Goal: Information Seeking & Learning: Learn about a topic

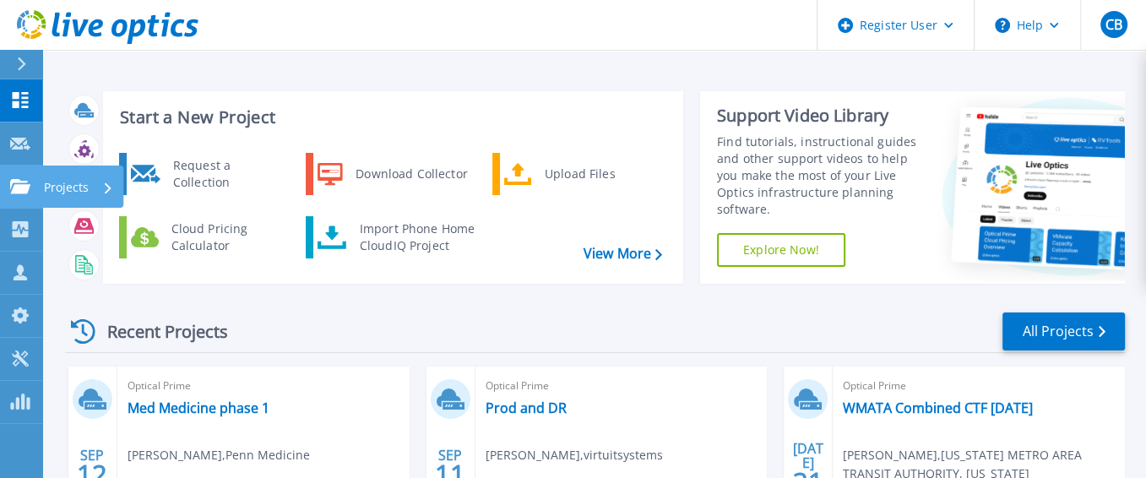
click at [78, 185] on p "Projects" at bounding box center [66, 187] width 45 height 44
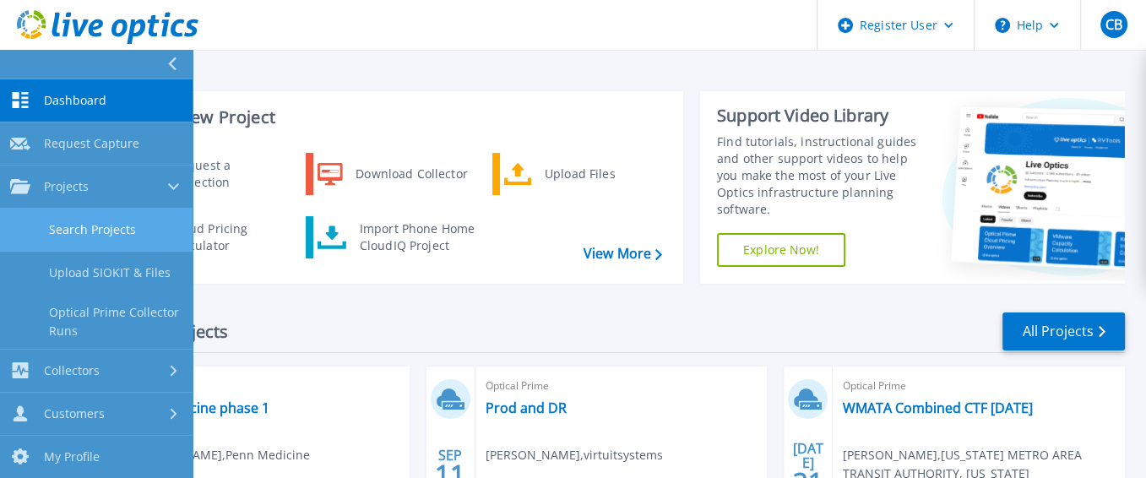
click at [95, 231] on link "Search Projects" at bounding box center [96, 230] width 192 height 43
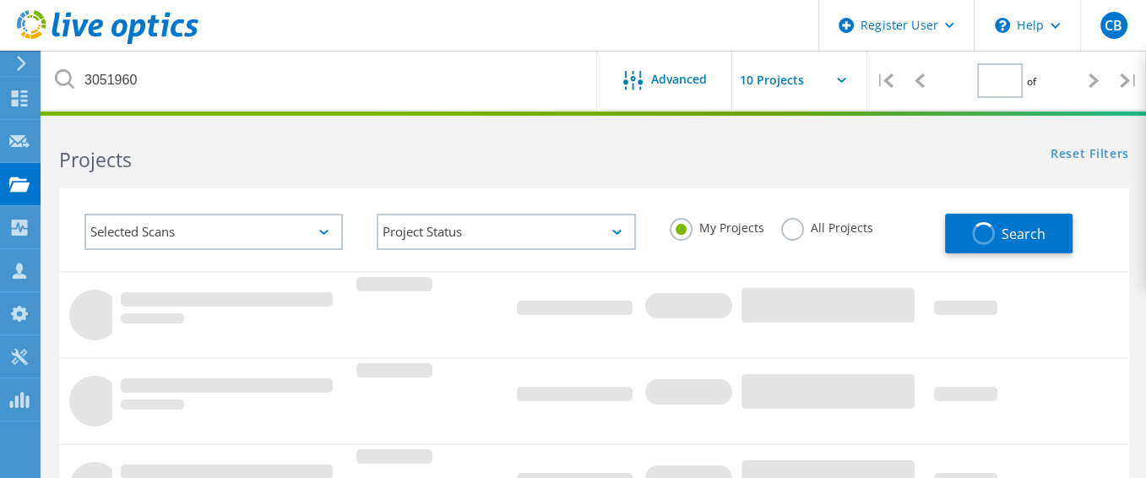
type input "1"
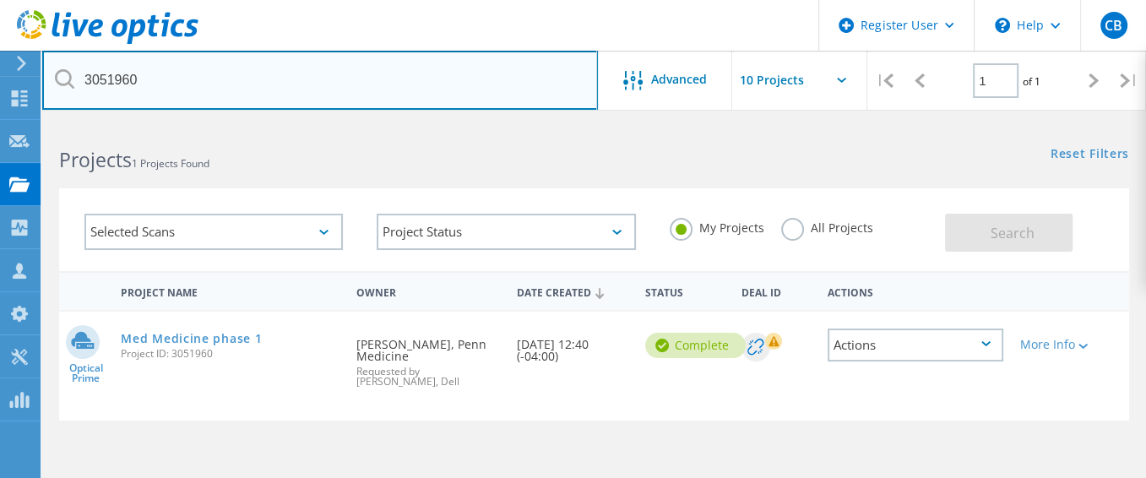
click at [144, 84] on input "3051960" at bounding box center [319, 80] width 555 height 59
drag, startPoint x: 144, startPoint y: 84, endPoint x: 154, endPoint y: 89, distance: 11.3
click at [154, 89] on input "3051960" at bounding box center [319, 80] width 555 height 59
paste input "2645455"
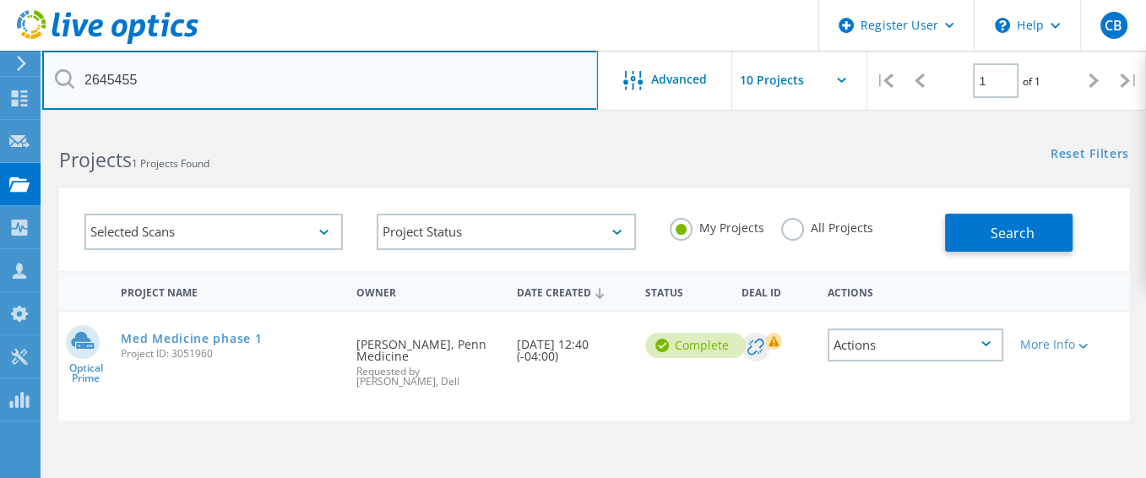
type input "2645455"
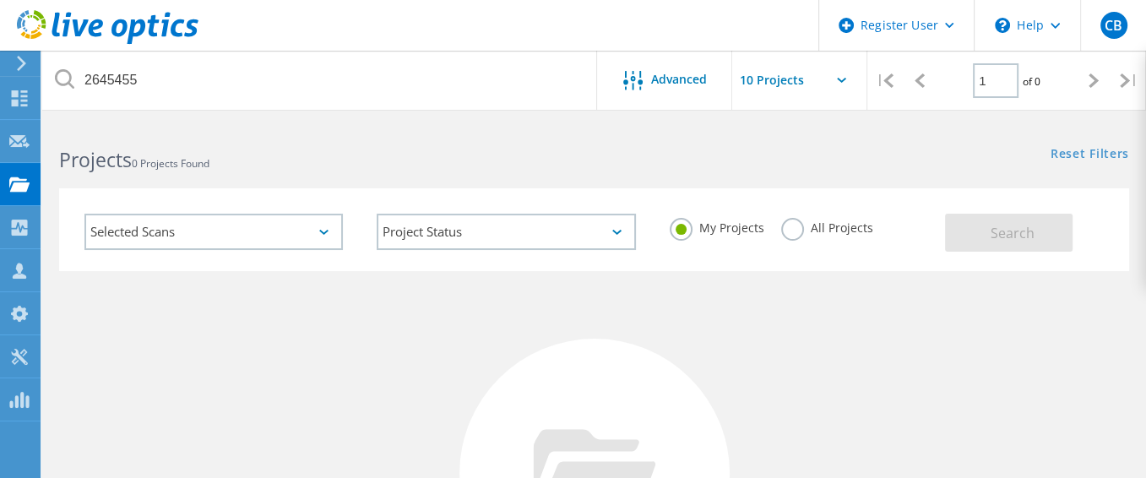
click at [793, 227] on label "All Projects" at bounding box center [827, 226] width 92 height 16
click at [0, 0] on input "All Projects" at bounding box center [0, 0] width 0 height 0
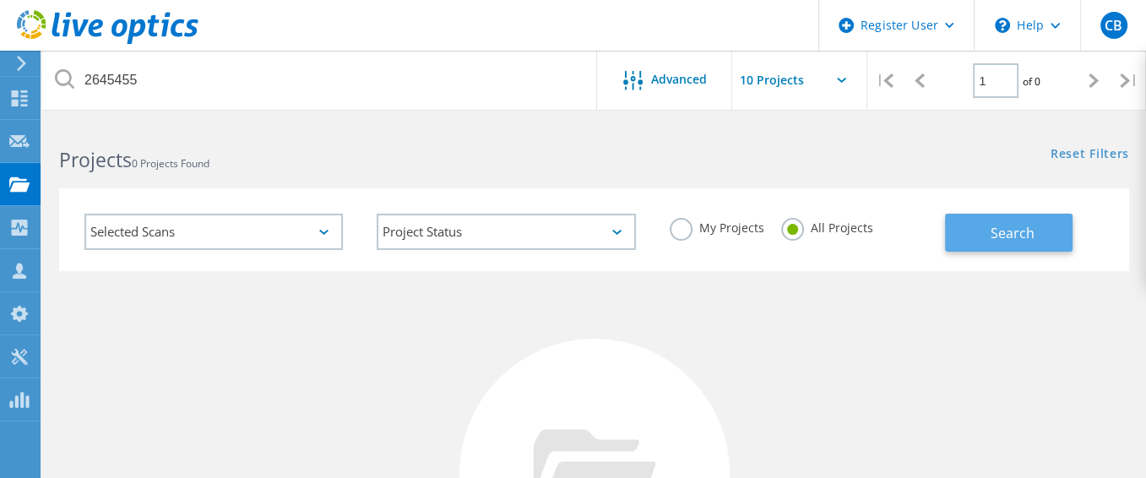
click at [1003, 239] on span "Search" at bounding box center [1012, 233] width 44 height 19
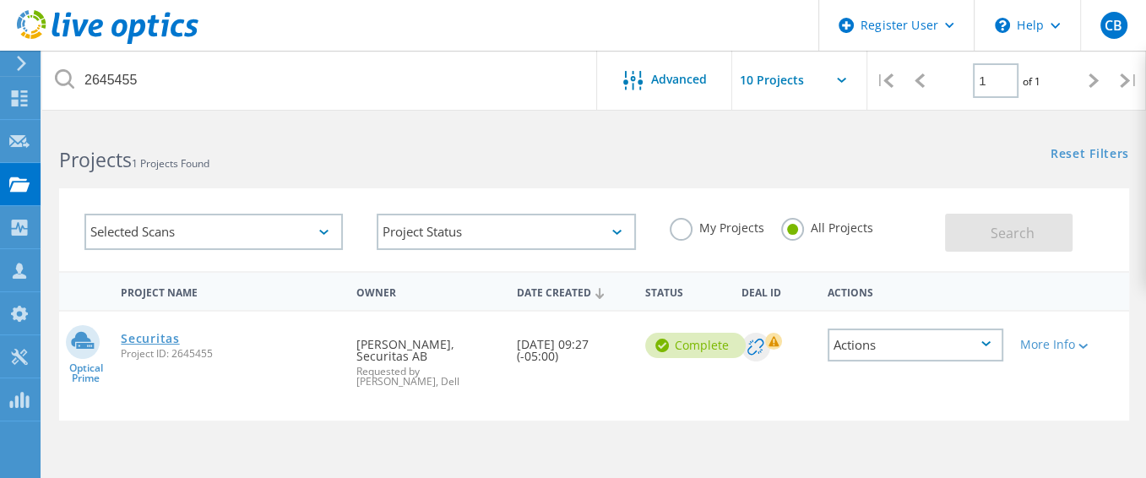
click at [142, 343] on link "Securitas" at bounding box center [150, 339] width 58 height 12
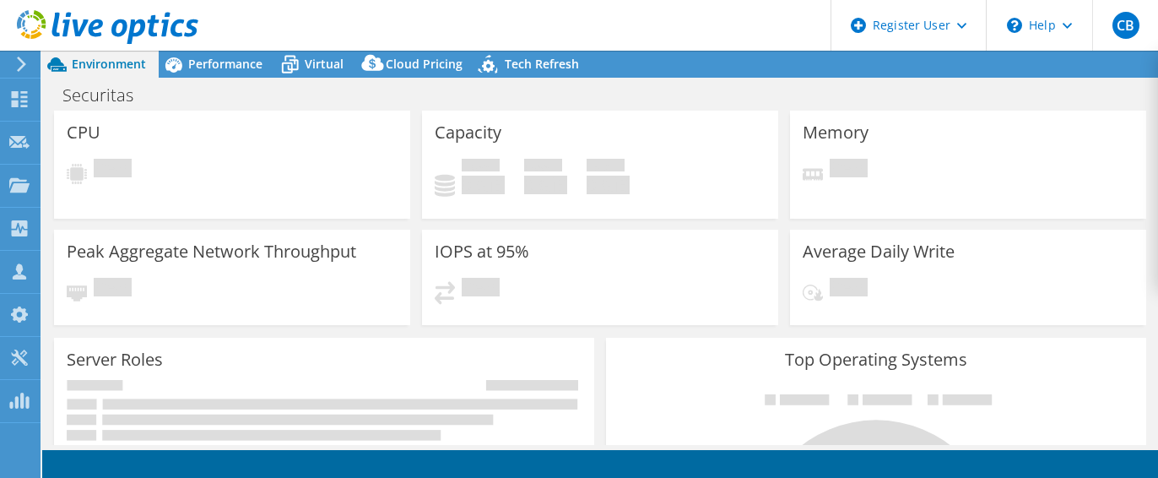
select select "USD"
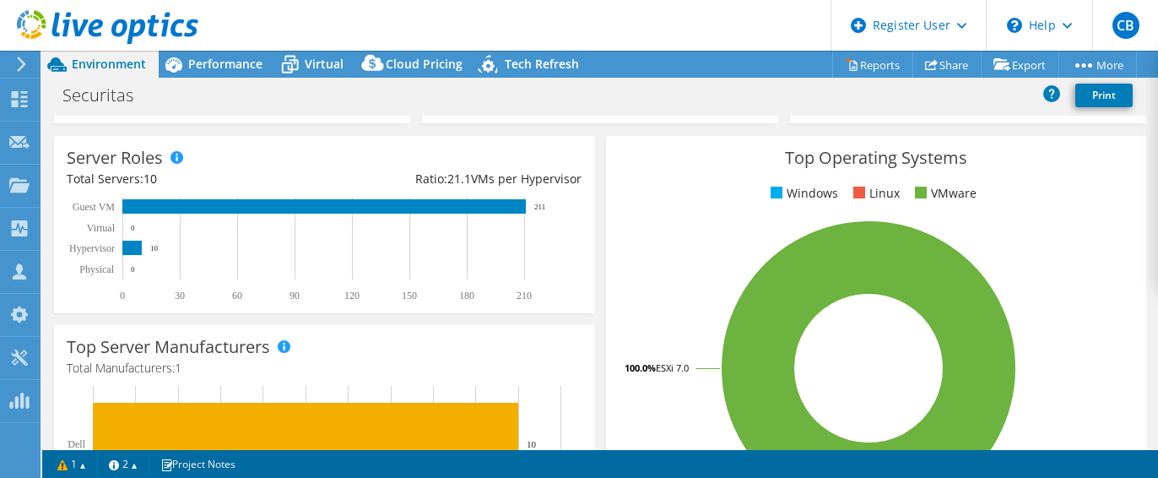
scroll to position [253, 0]
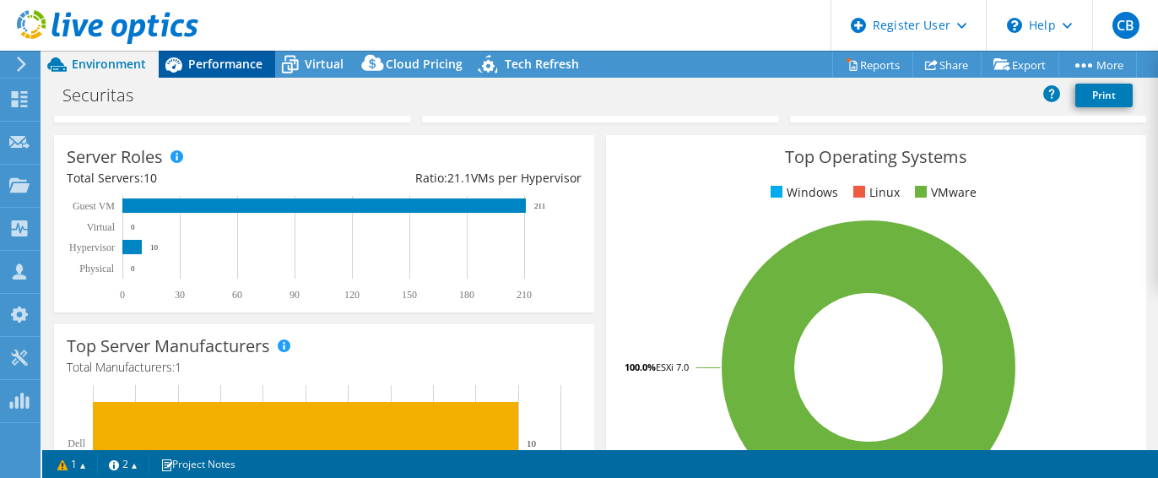
click at [223, 60] on span "Performance" at bounding box center [225, 64] width 74 height 16
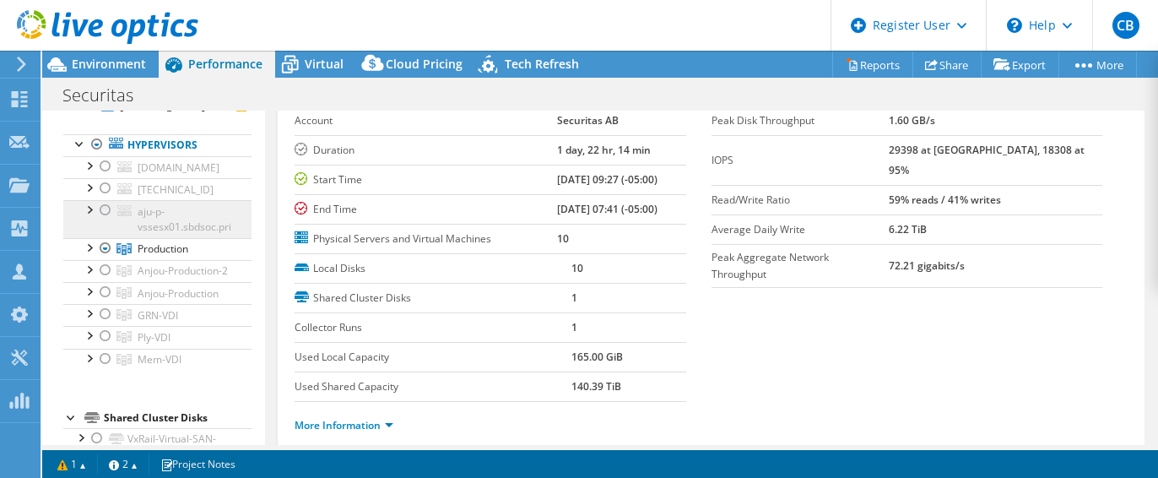
scroll to position [169, 0]
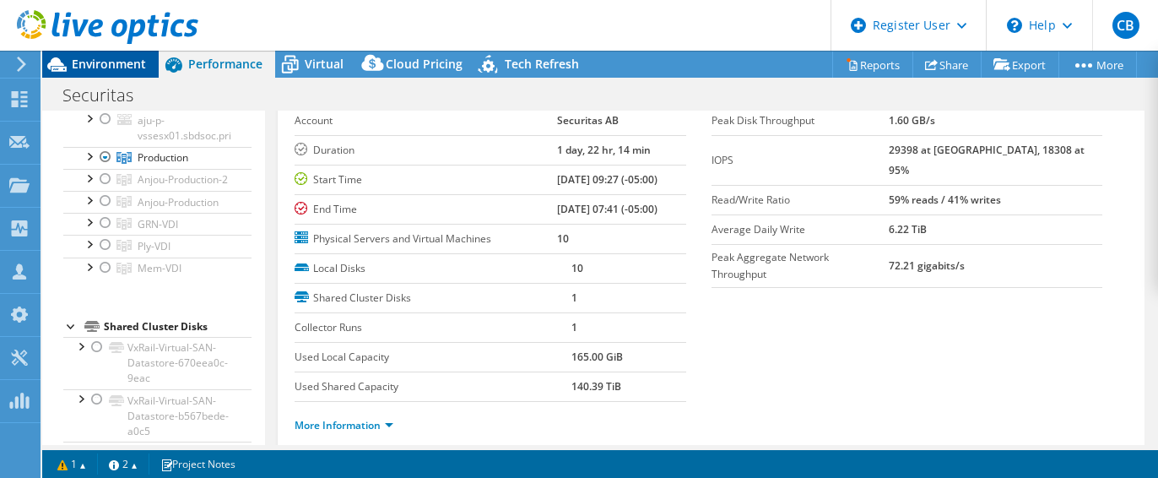
click at [96, 63] on span "Environment" at bounding box center [109, 64] width 74 height 16
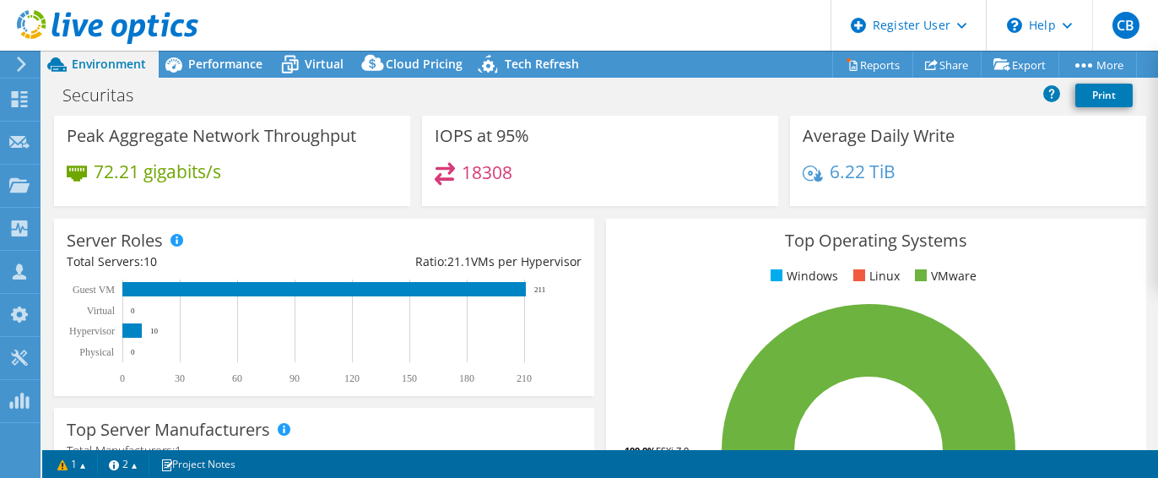
scroll to position [0, 0]
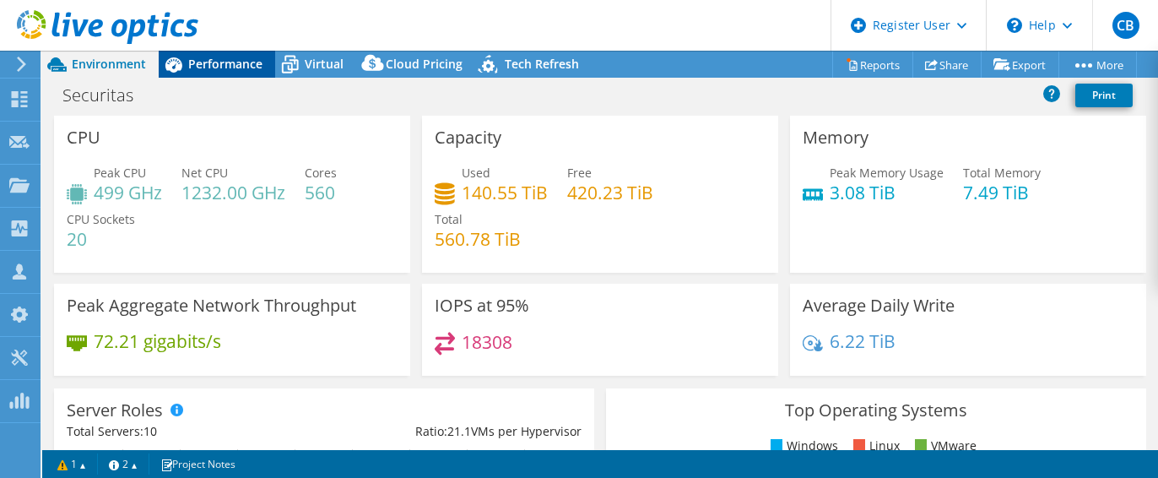
click at [227, 71] on span "Performance" at bounding box center [225, 64] width 74 height 16
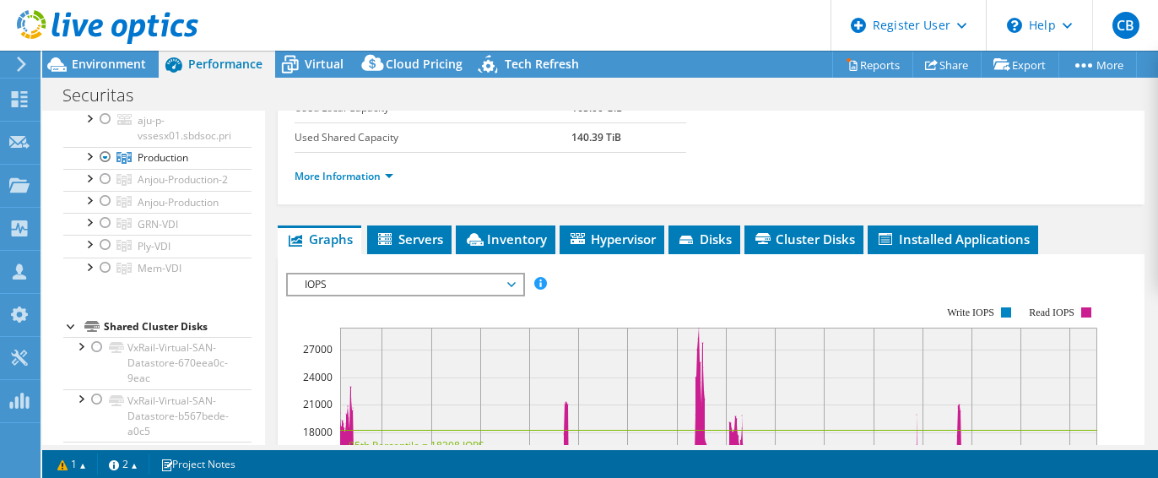
scroll to position [422, 0]
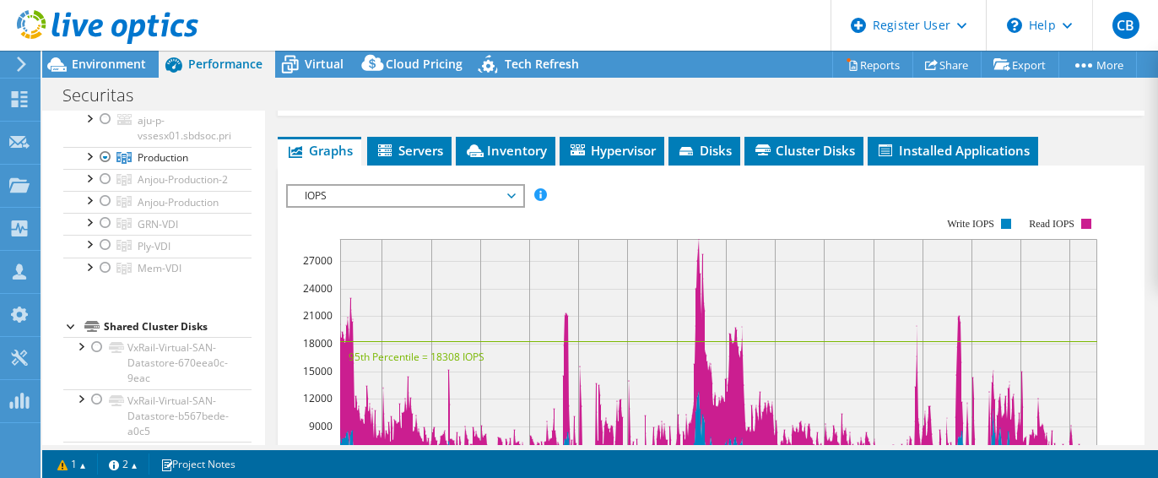
click at [412, 192] on span "IOPS" at bounding box center [404, 196] width 217 height 20
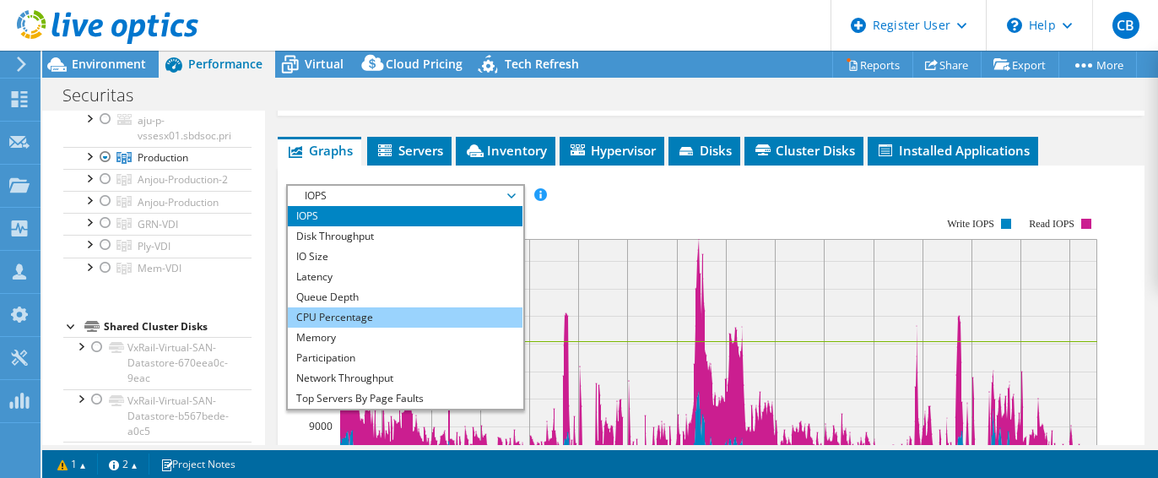
click at [338, 315] on li "CPU Percentage" at bounding box center [405, 317] width 234 height 20
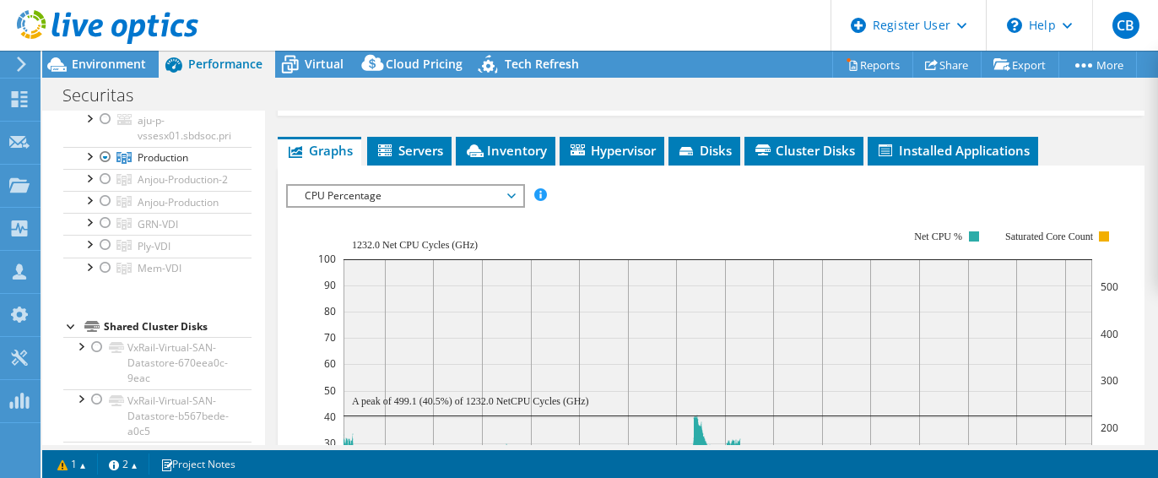
scroll to position [507, 0]
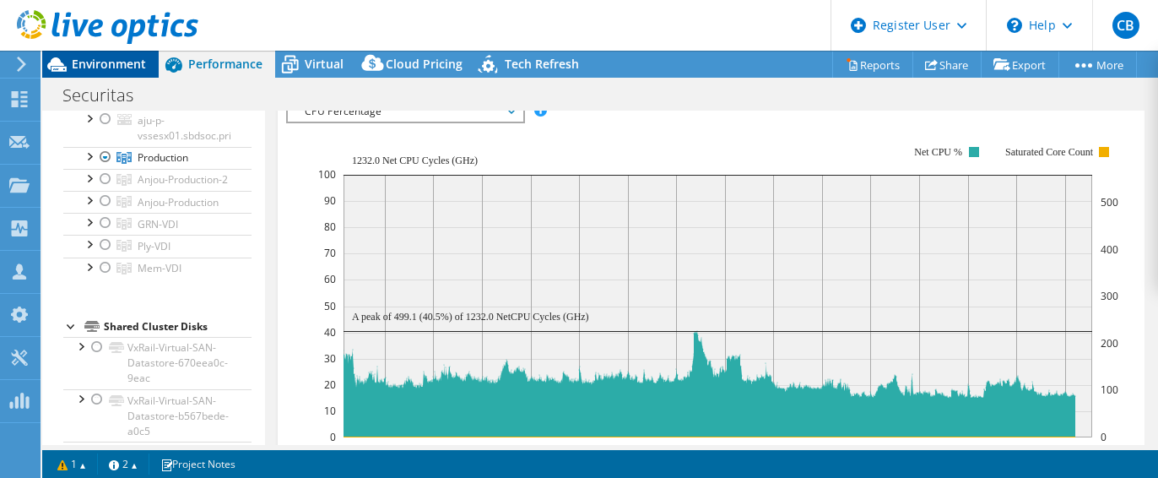
click at [107, 63] on span "Environment" at bounding box center [109, 64] width 74 height 16
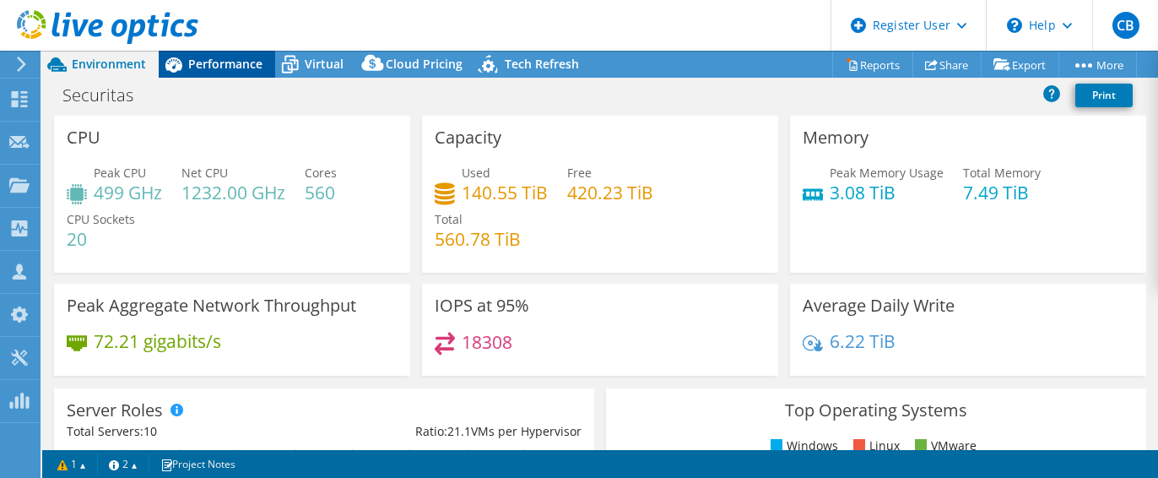
click at [217, 65] on span "Performance" at bounding box center [225, 64] width 74 height 16
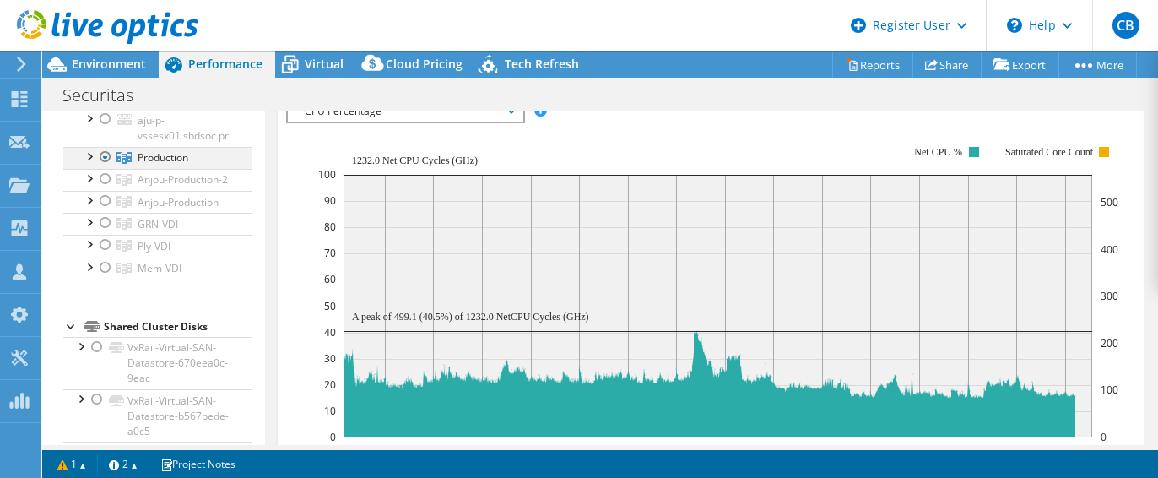
click at [89, 164] on div at bounding box center [88, 155] width 17 height 17
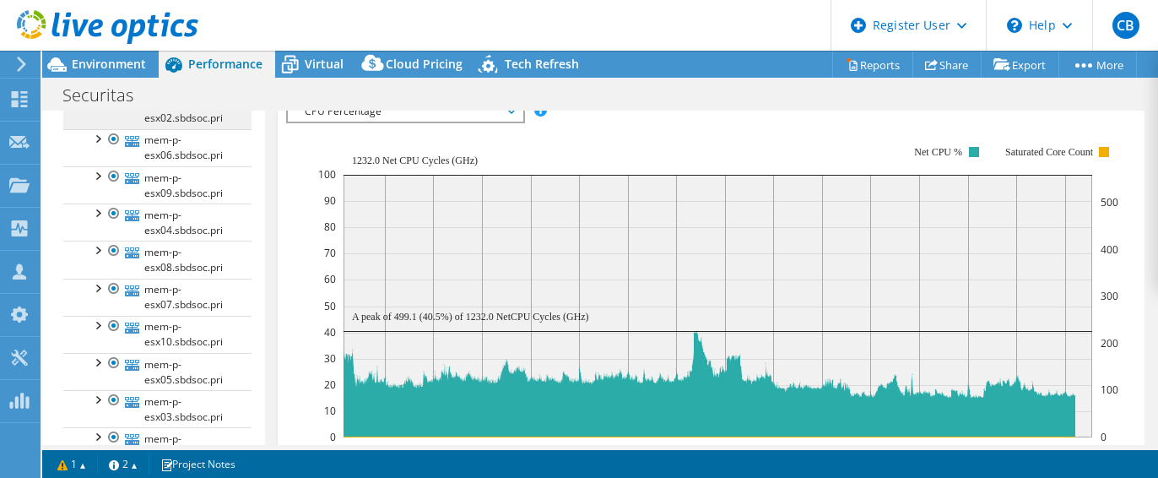
scroll to position [591, 0]
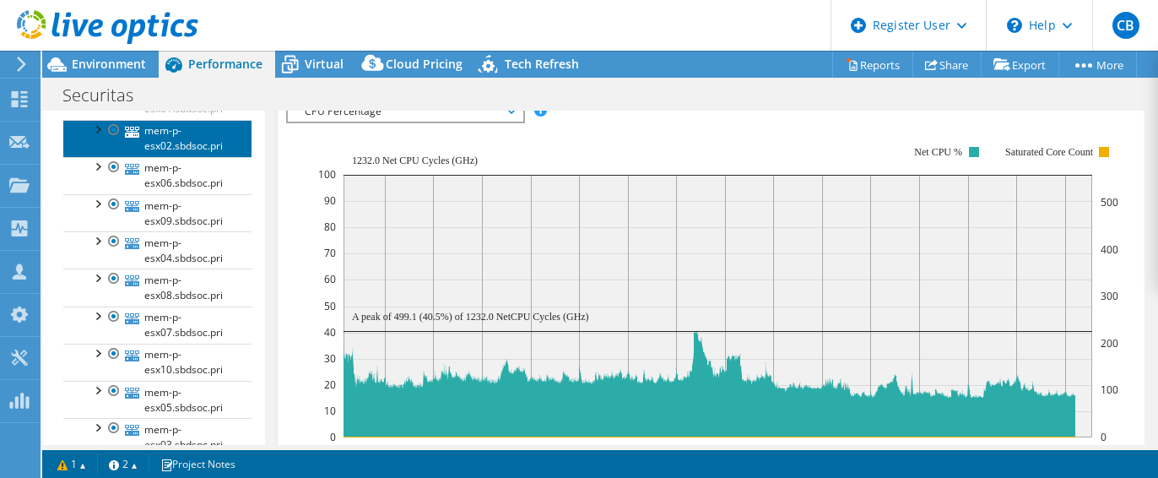
click at [162, 157] on link "mem-p-esx02.sbdsoc.pri" at bounding box center [157, 138] width 188 height 37
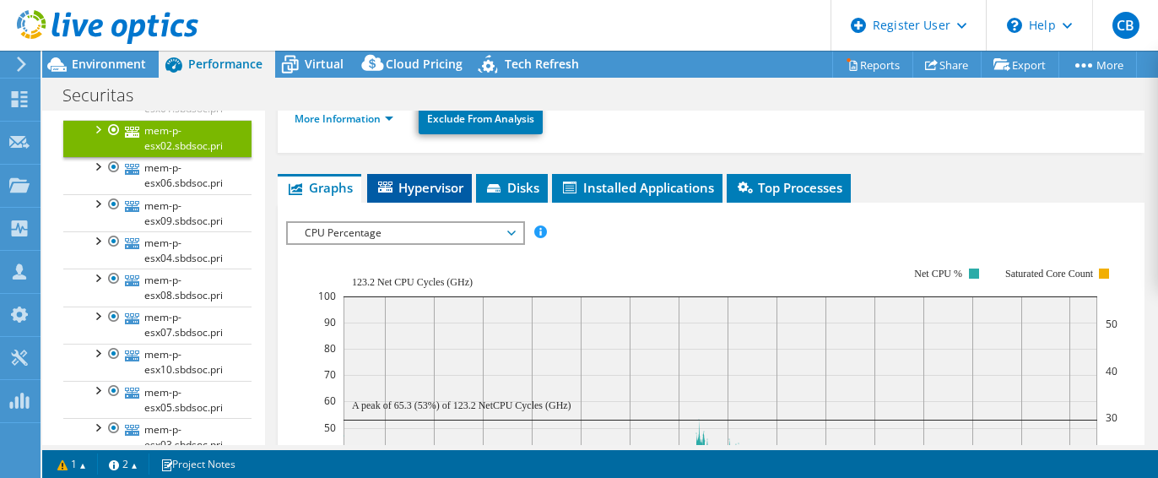
scroll to position [231, 0]
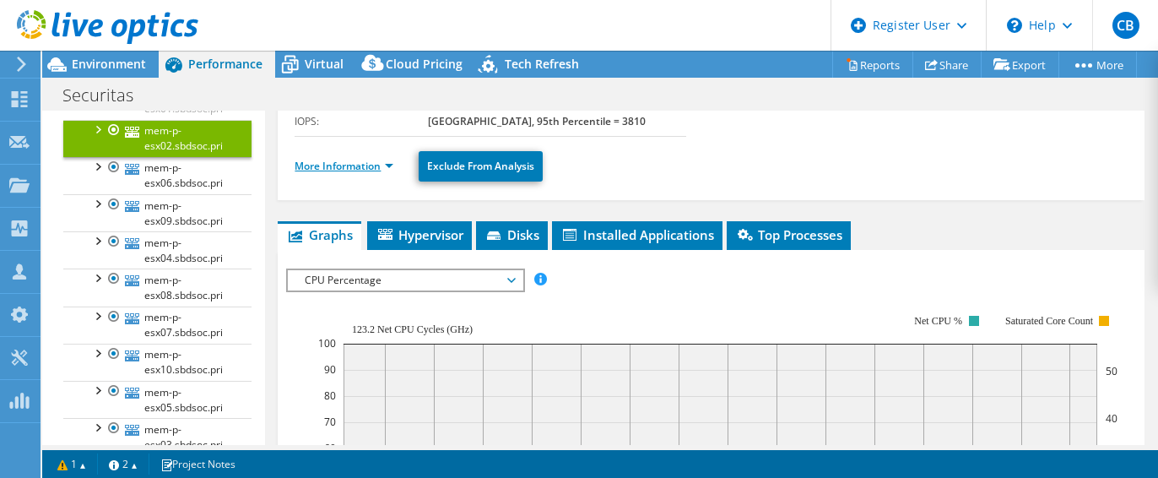
click at [386, 162] on link "More Information" at bounding box center [344, 166] width 99 height 14
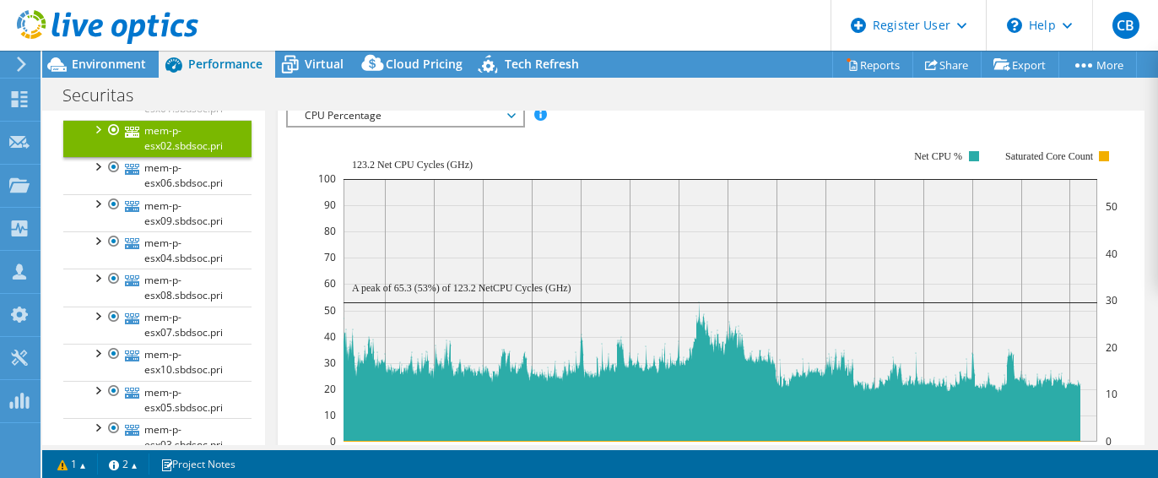
scroll to position [1244, 0]
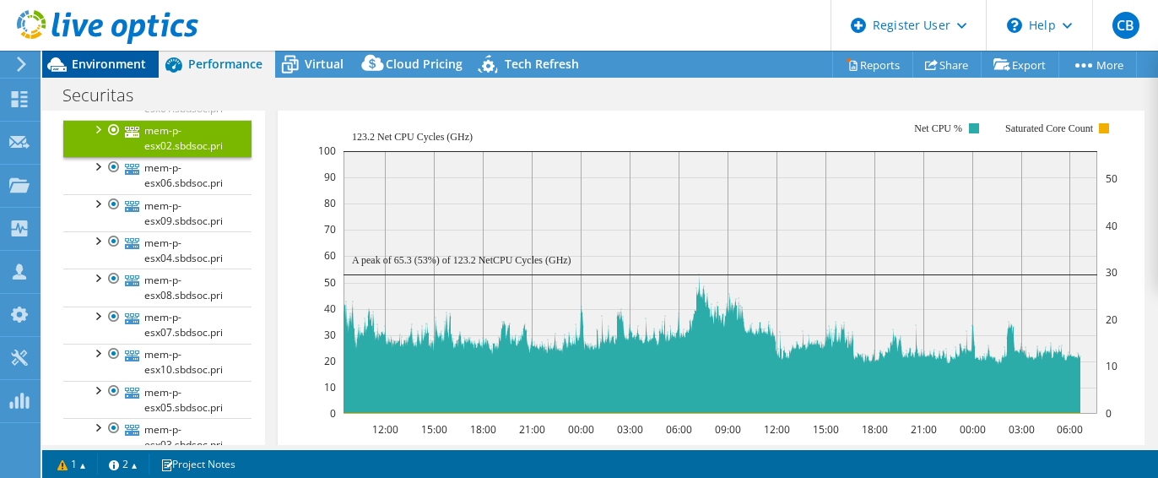
click at [88, 62] on span "Environment" at bounding box center [109, 64] width 74 height 16
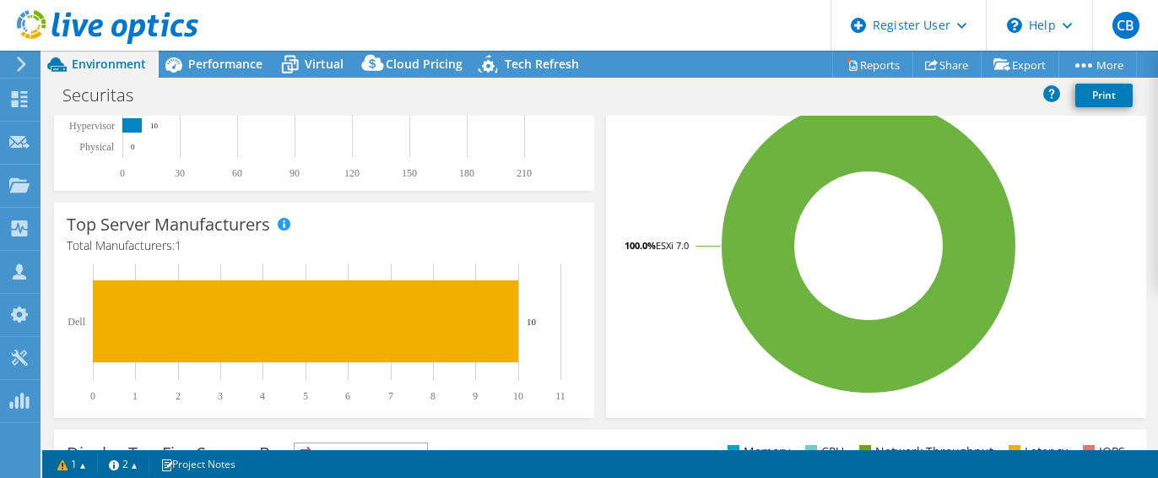
scroll to position [273, 0]
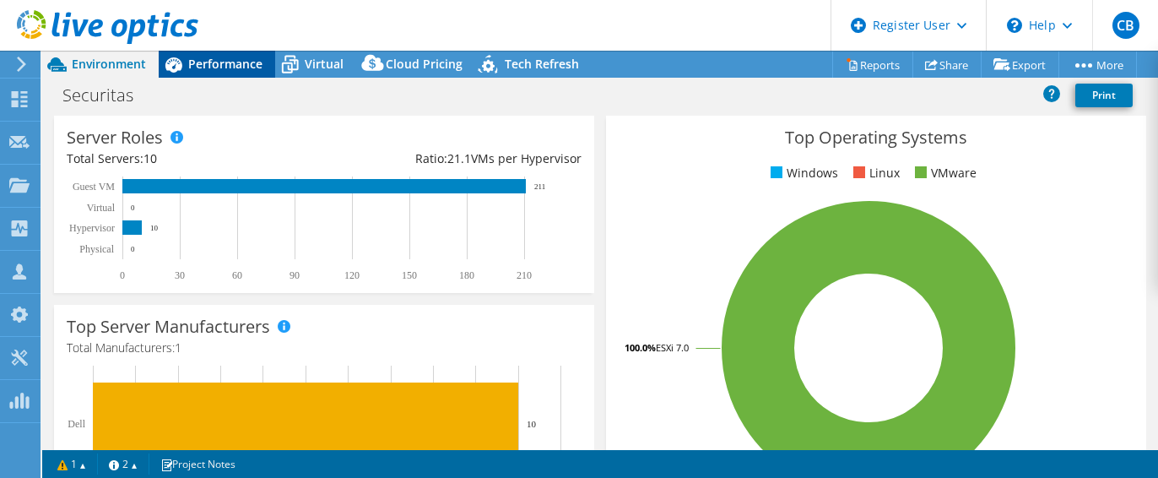
click at [203, 56] on span "Performance" at bounding box center [225, 64] width 74 height 16
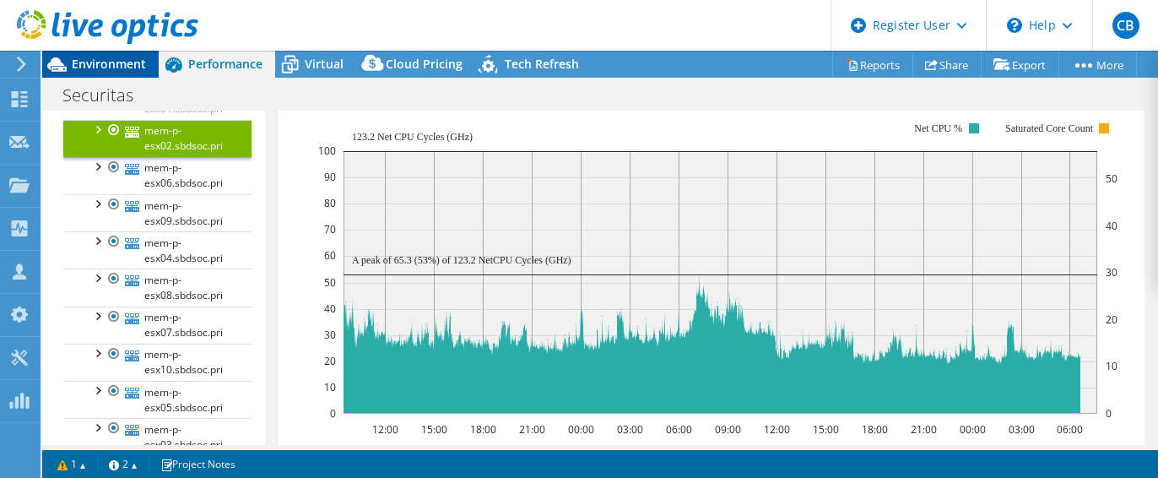
click at [98, 57] on span "Environment" at bounding box center [109, 64] width 74 height 16
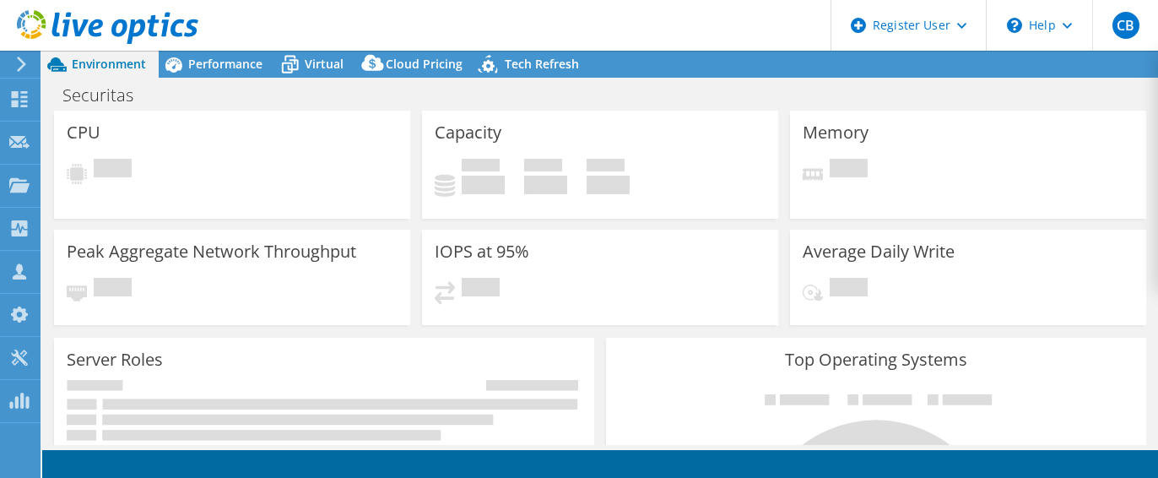
select select "USD"
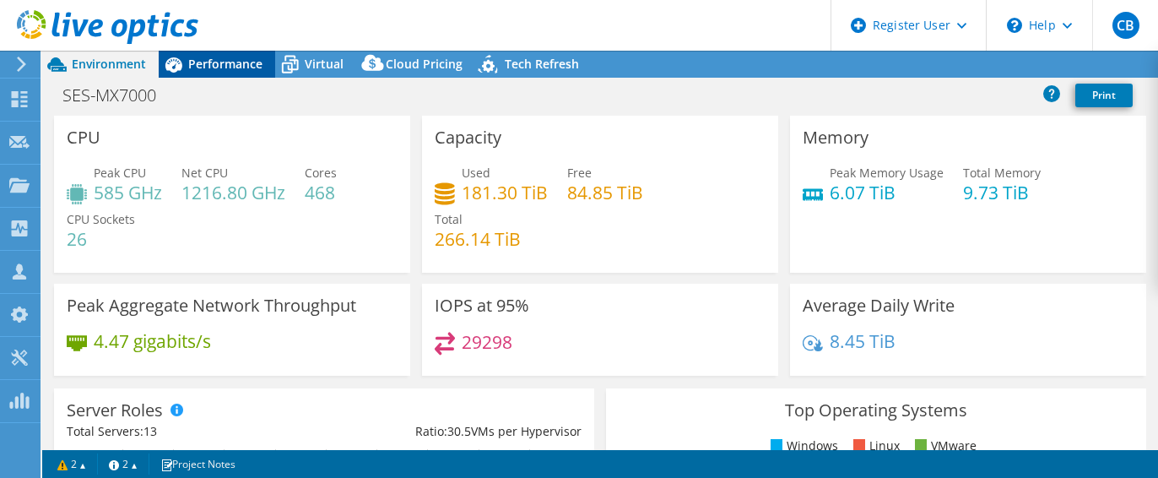
click at [214, 60] on span "Performance" at bounding box center [225, 64] width 74 height 16
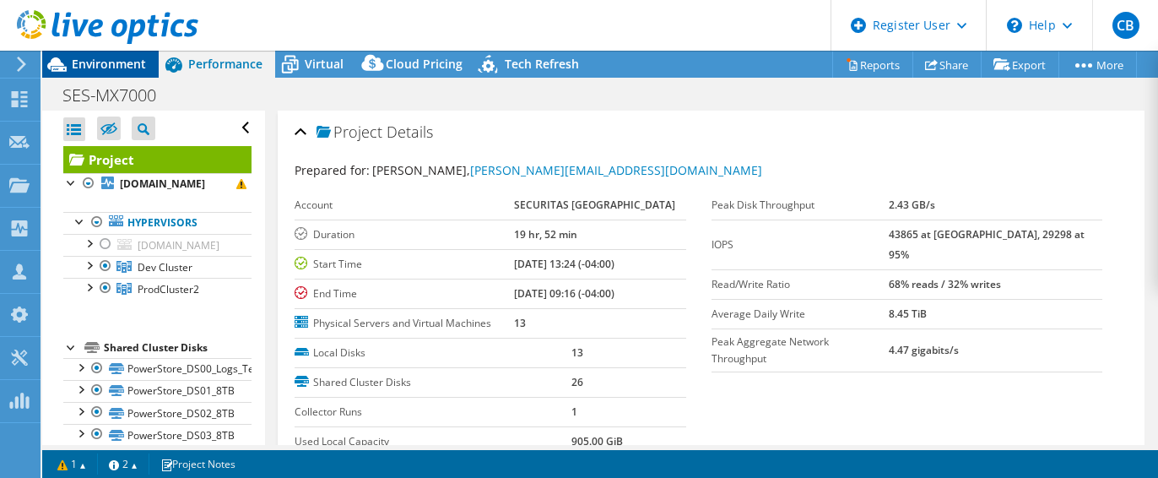
click at [84, 63] on span "Environment" at bounding box center [109, 64] width 74 height 16
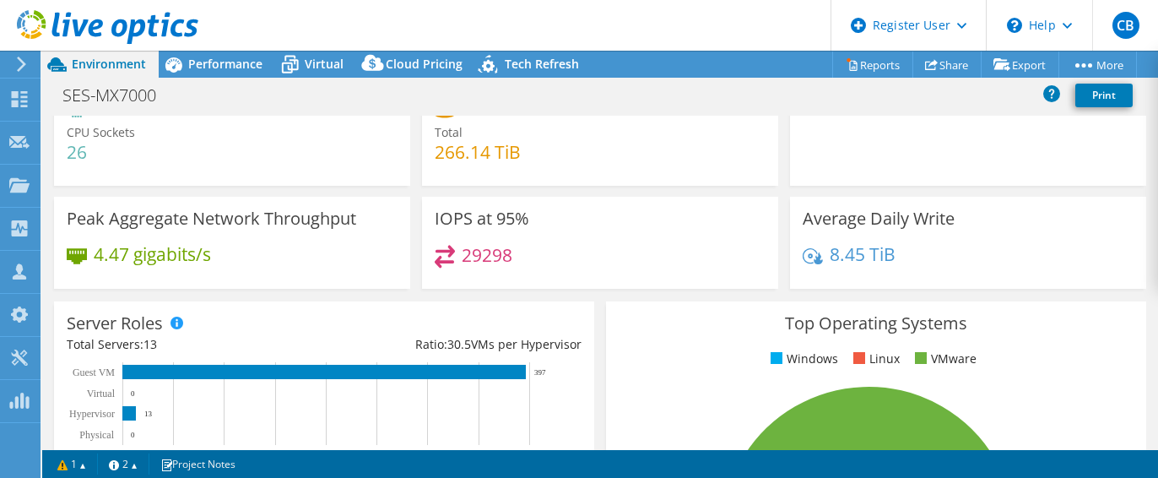
scroll to position [84, 0]
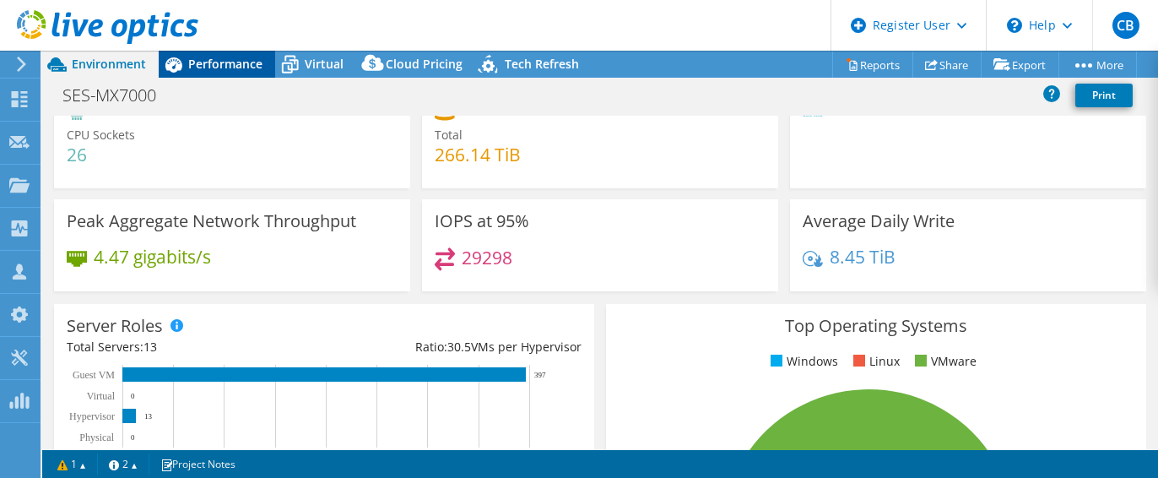
click at [226, 64] on span "Performance" at bounding box center [225, 64] width 74 height 16
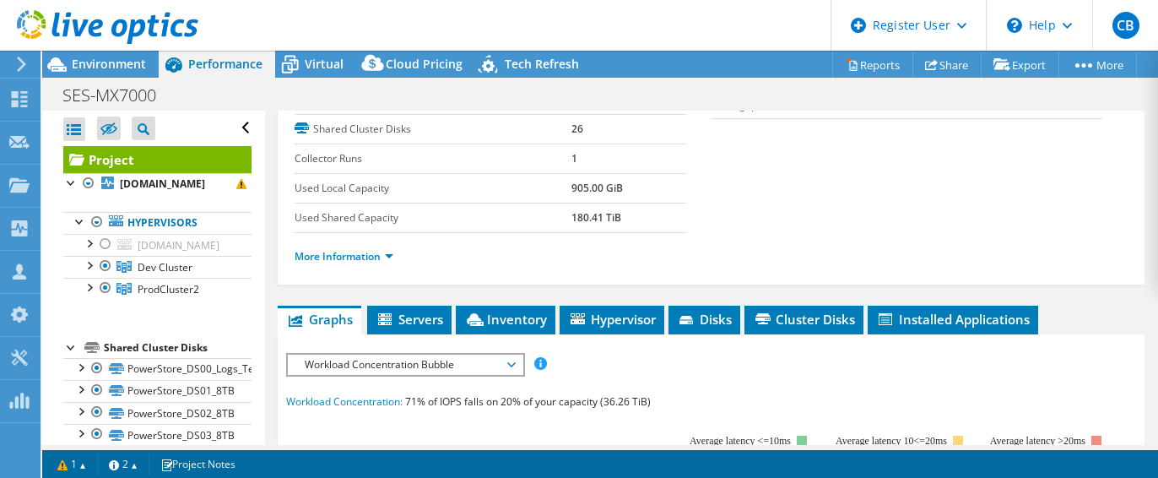
scroll to position [422, 0]
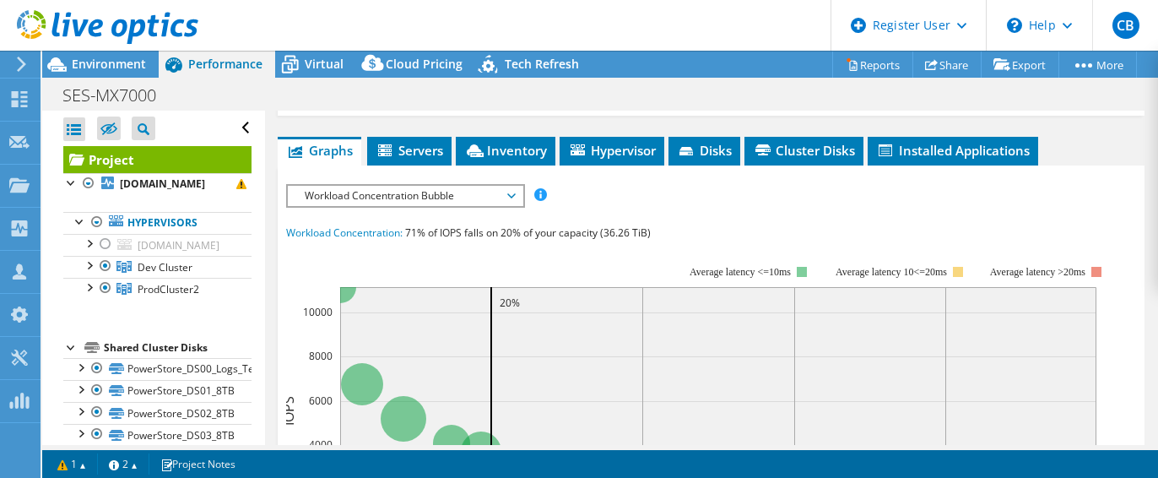
click at [508, 192] on span "Workload Concentration Bubble" at bounding box center [404, 196] width 217 height 20
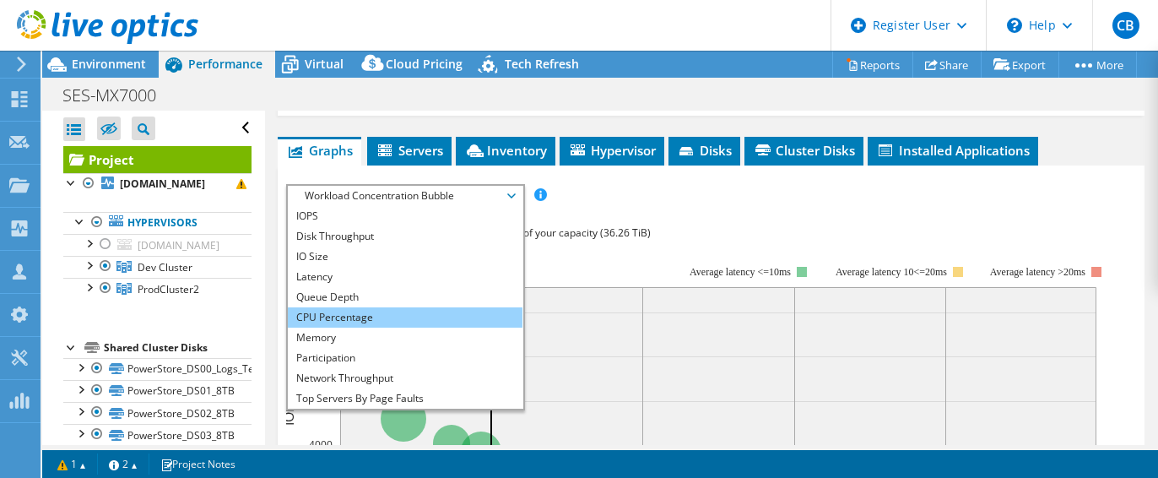
click at [342, 307] on li "CPU Percentage" at bounding box center [405, 317] width 234 height 20
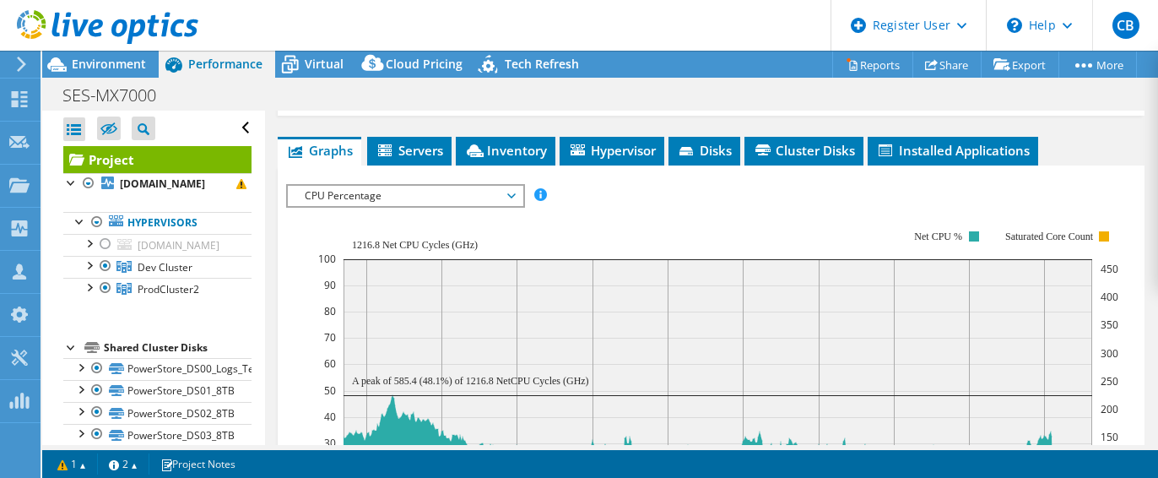
scroll to position [507, 0]
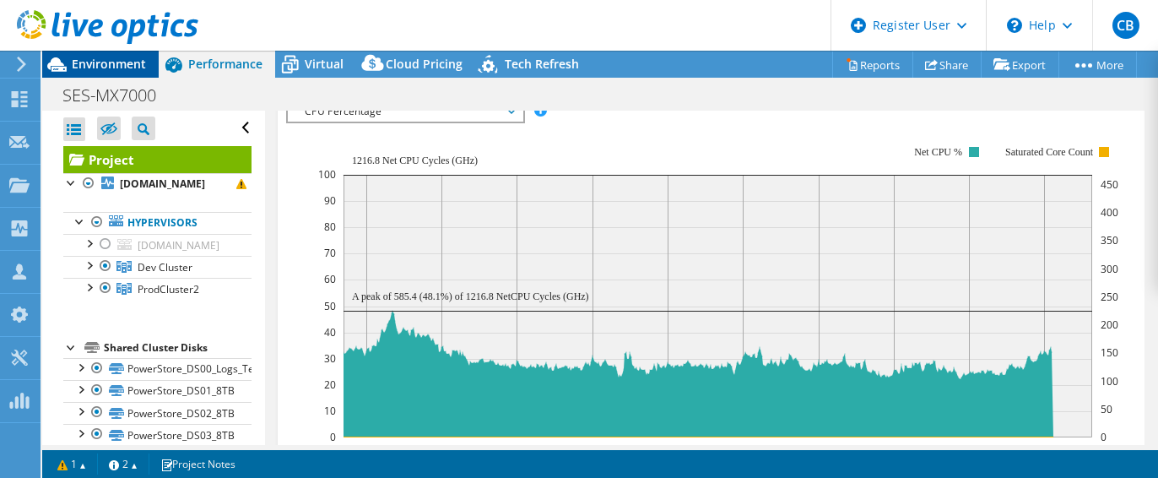
click at [124, 57] on div "CB Dell User [PERSON_NAME] [PERSON_NAME][EMAIL_ADDRESS][PERSON_NAME][DOMAIN_NAM…" at bounding box center [579, 239] width 1158 height 478
click at [100, 68] on span "Environment" at bounding box center [109, 64] width 74 height 16
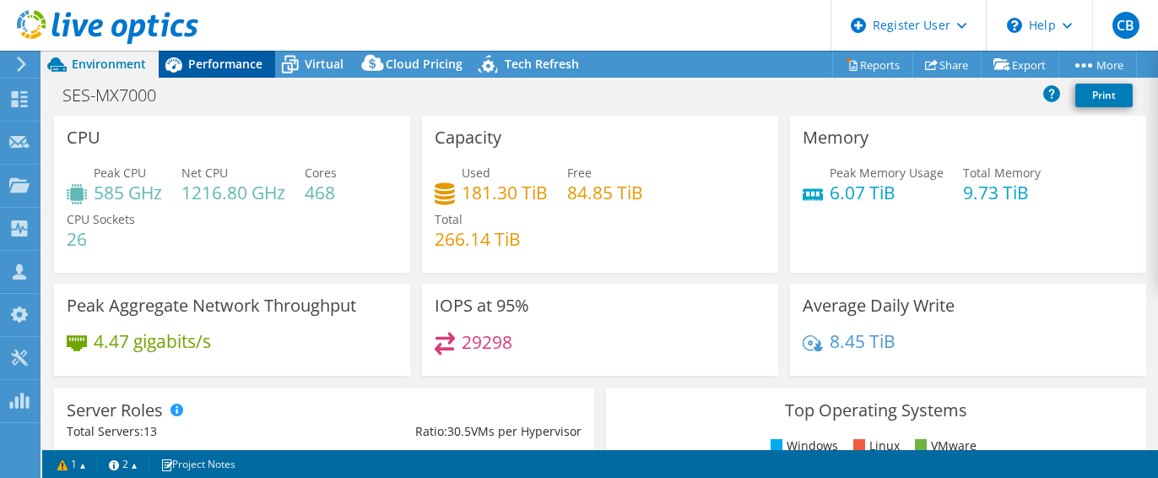
click at [234, 60] on span "Performance" at bounding box center [225, 64] width 74 height 16
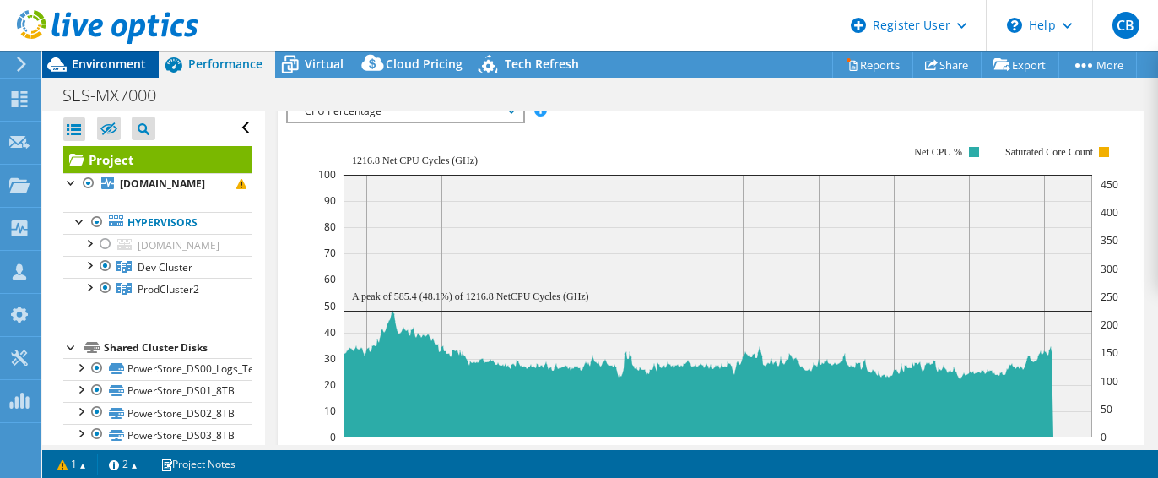
click at [96, 57] on span "Environment" at bounding box center [109, 64] width 74 height 16
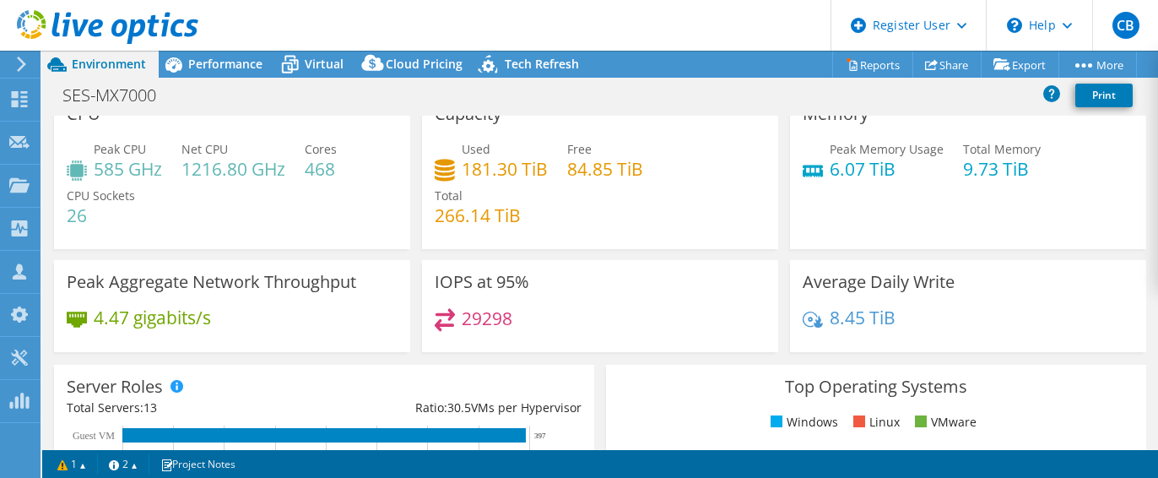
scroll to position [0, 0]
